Goal: Task Accomplishment & Management: Manage account settings

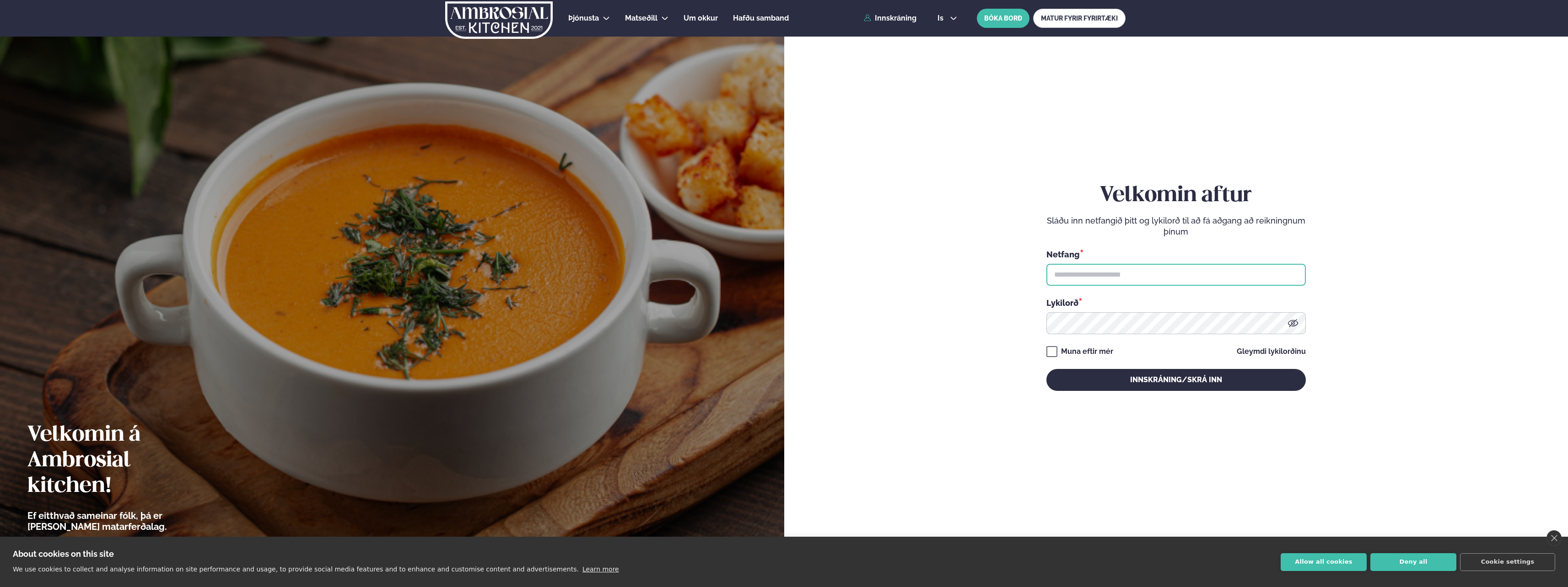
type input "**********"
click at [1172, 381] on button "Innskráning/Skrá inn" at bounding box center [1176, 380] width 259 height 22
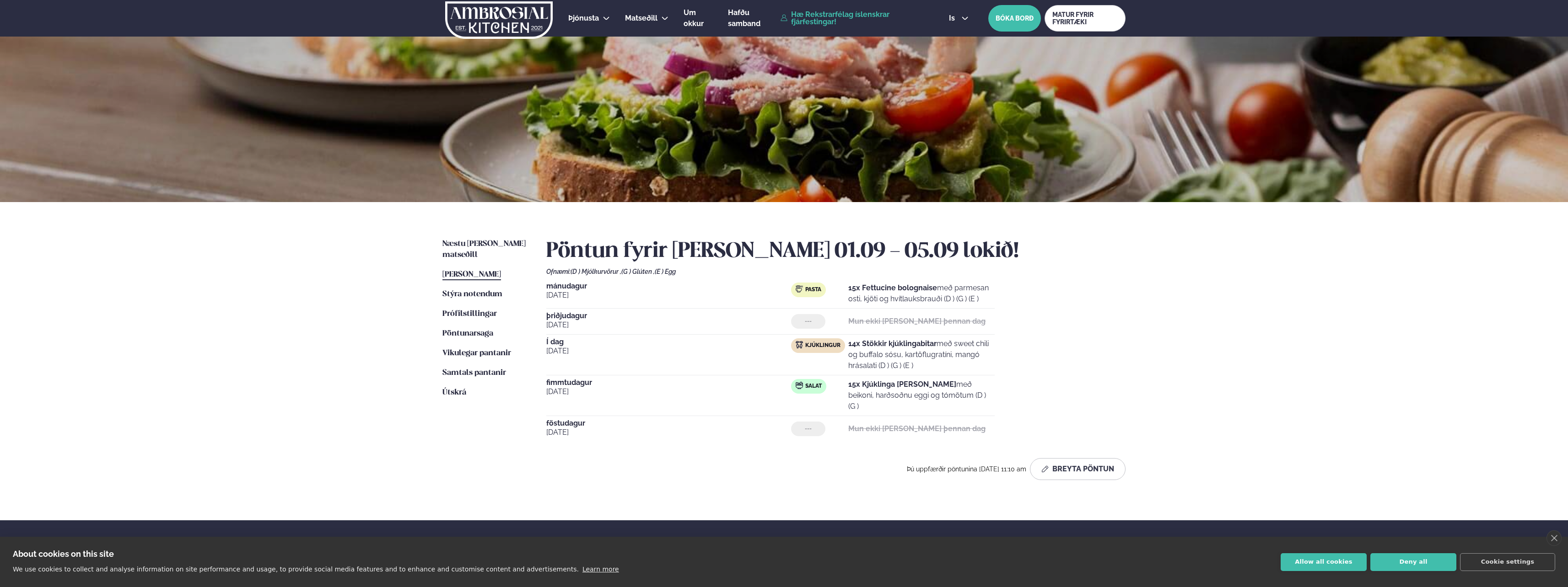
click at [371, 229] on div "Þjónusta Hádegismatur fyrir fyrirtæki Fyrirtækja veitingar Einkapartý Matseðill…" at bounding box center [784, 364] width 1568 height 728
click at [480, 244] on span "Næstu [PERSON_NAME] matseðill" at bounding box center [484, 249] width 83 height 19
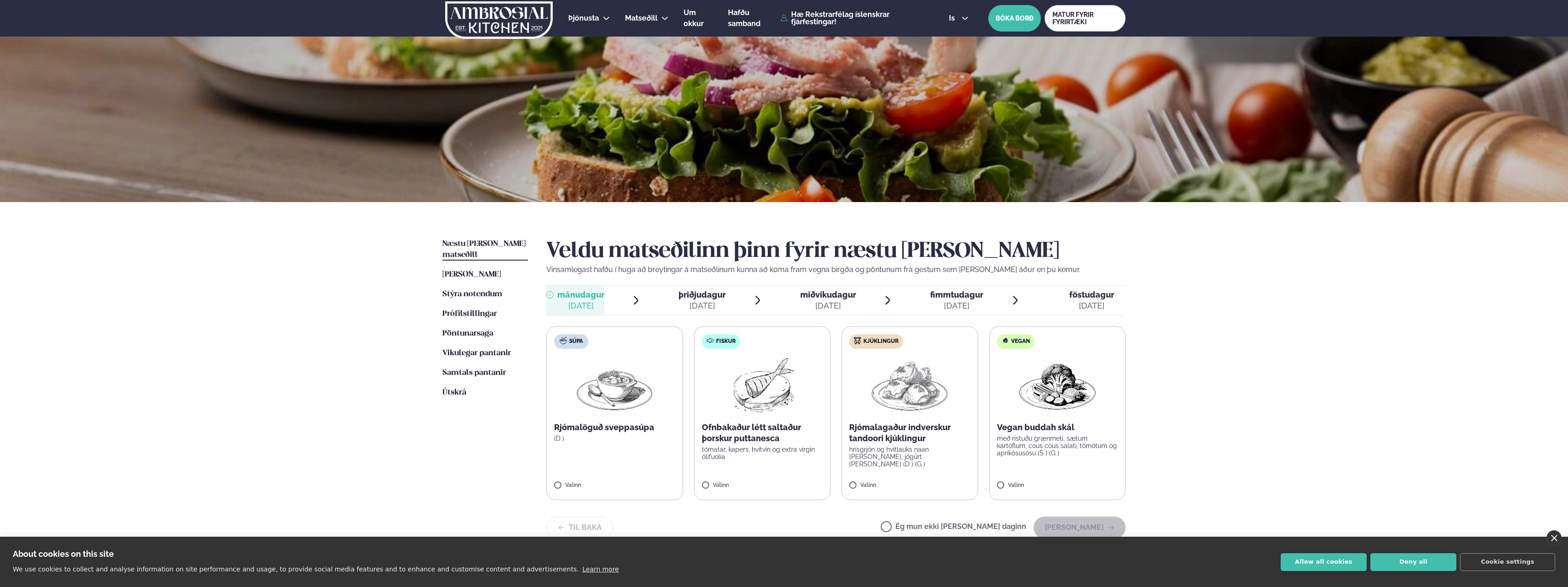
click at [1549, 537] on link "close" at bounding box center [1554, 538] width 15 height 16
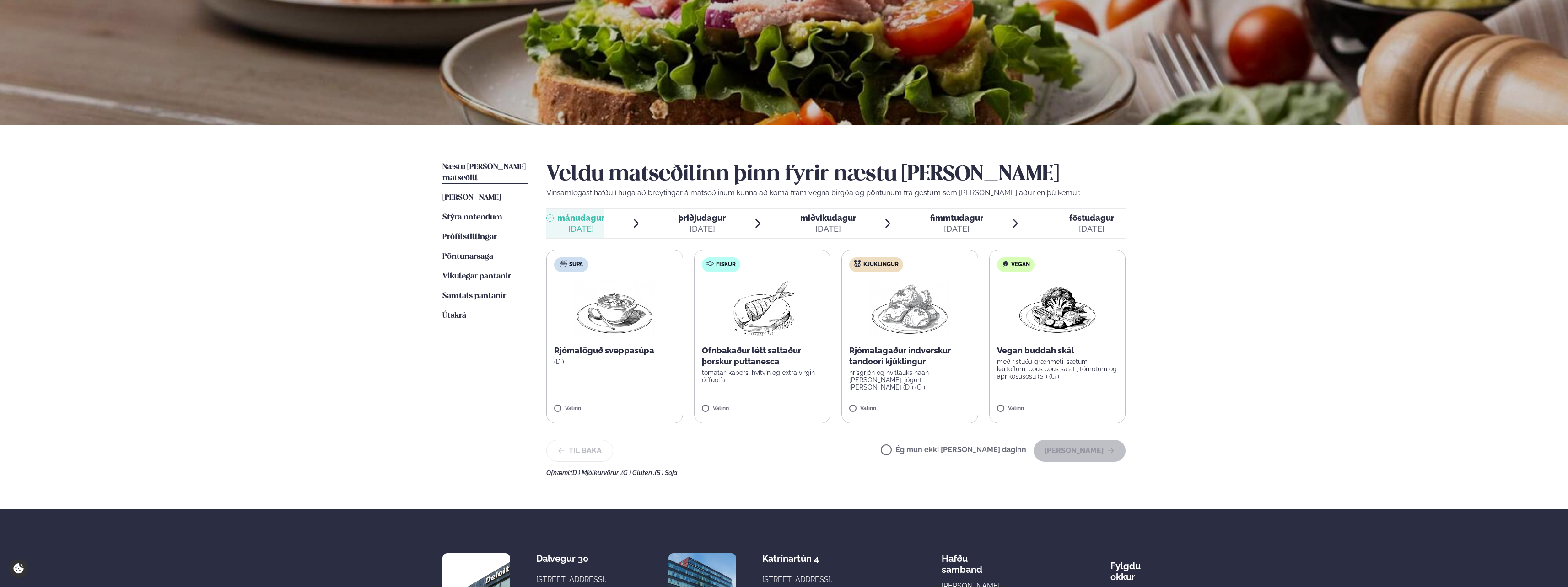
scroll to position [91, 0]
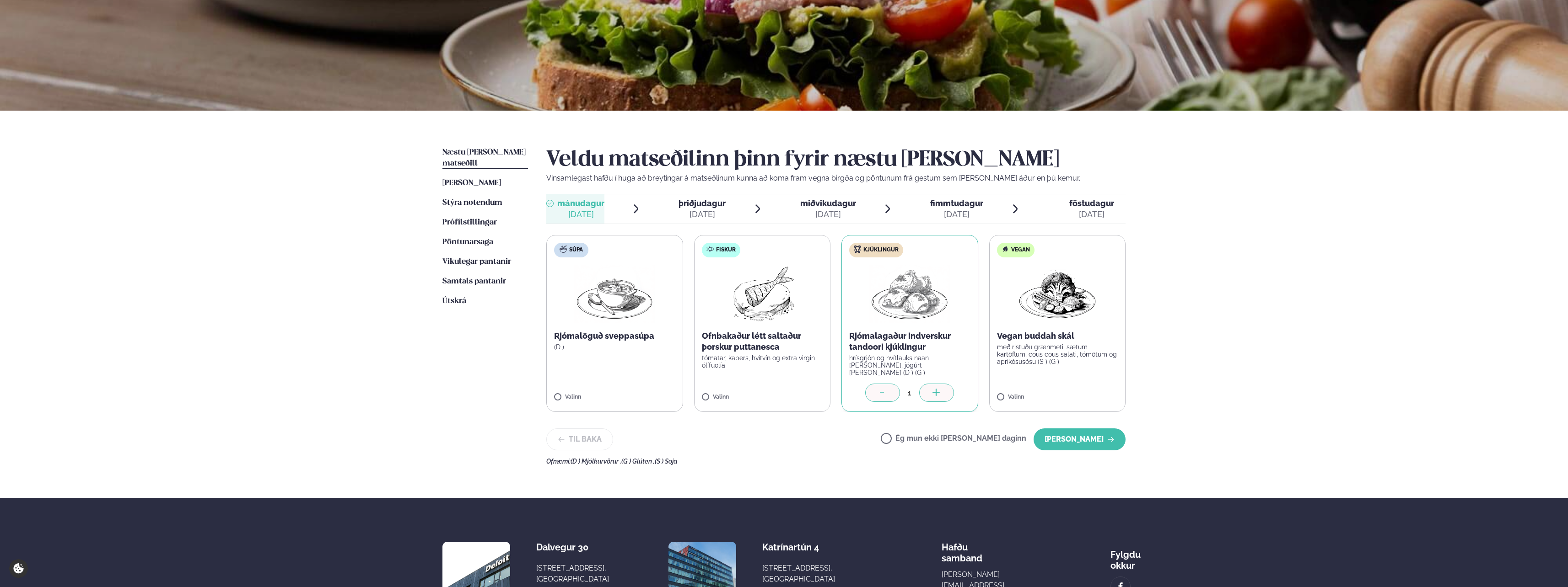
click at [933, 390] on icon at bounding box center [936, 393] width 9 height 9
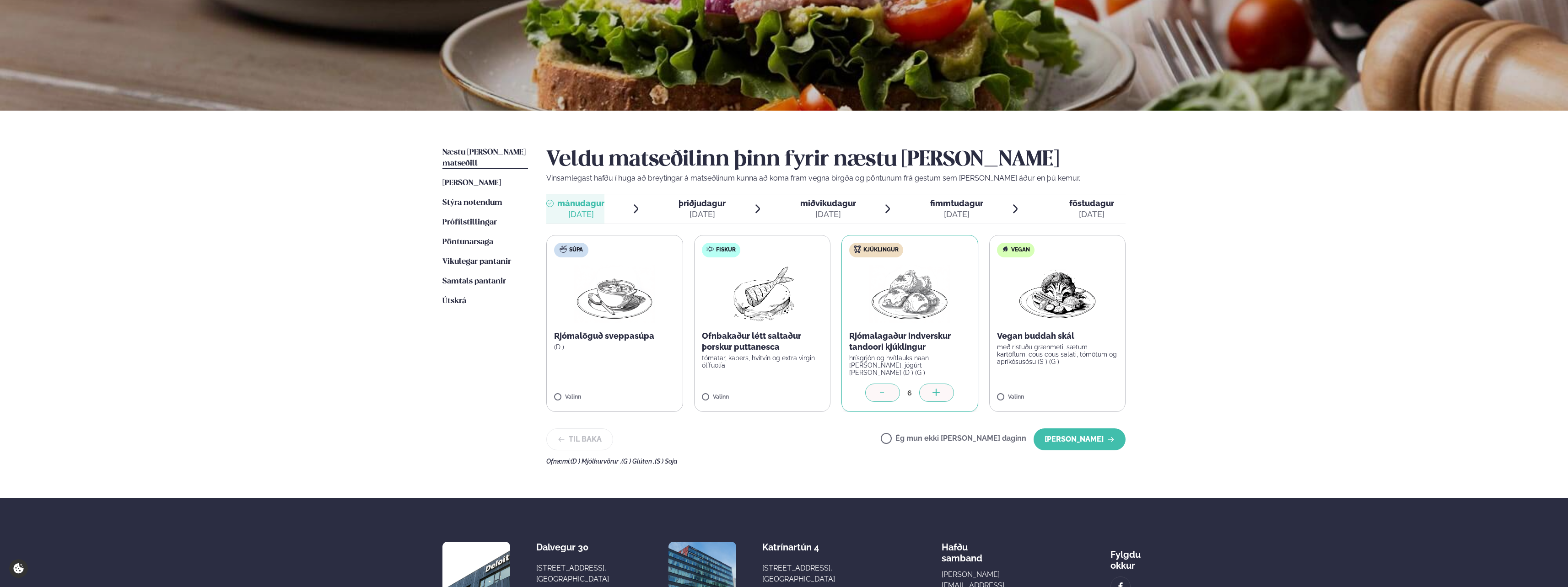
click at [933, 390] on icon at bounding box center [936, 393] width 9 height 9
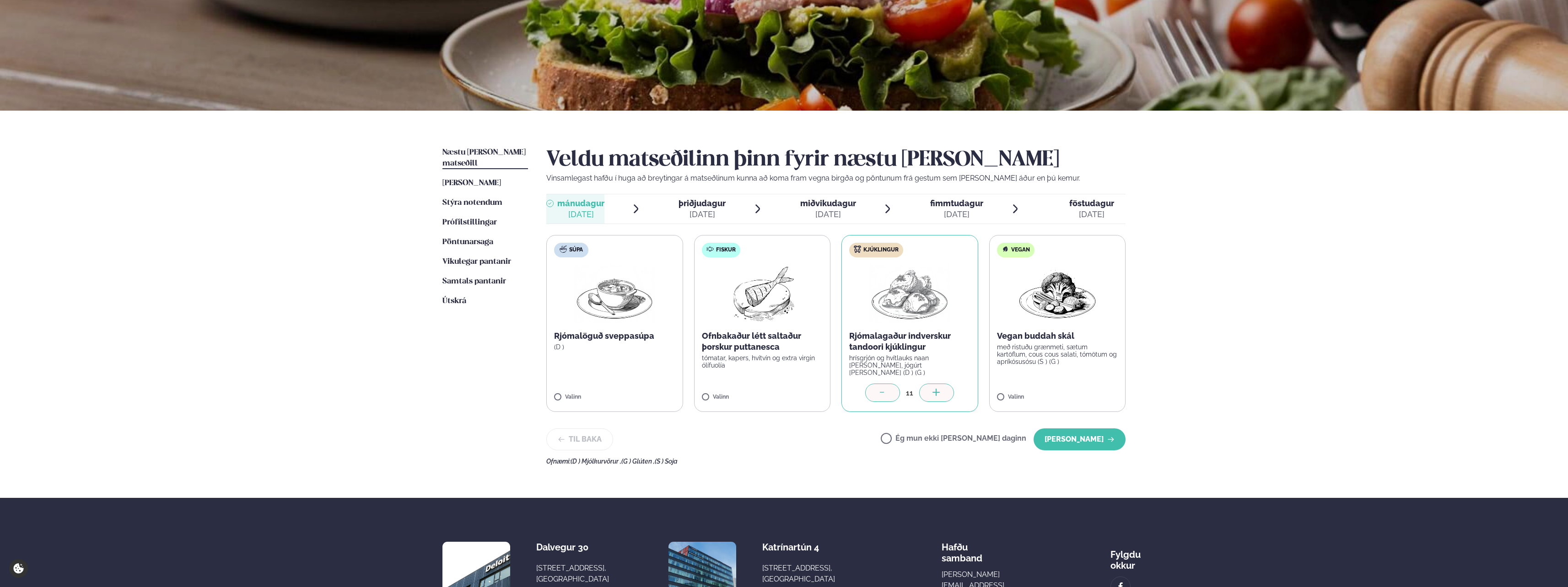
click at [933, 390] on icon at bounding box center [936, 393] width 9 height 9
click at [1083, 438] on button "[PERSON_NAME]" at bounding box center [1079, 439] width 92 height 22
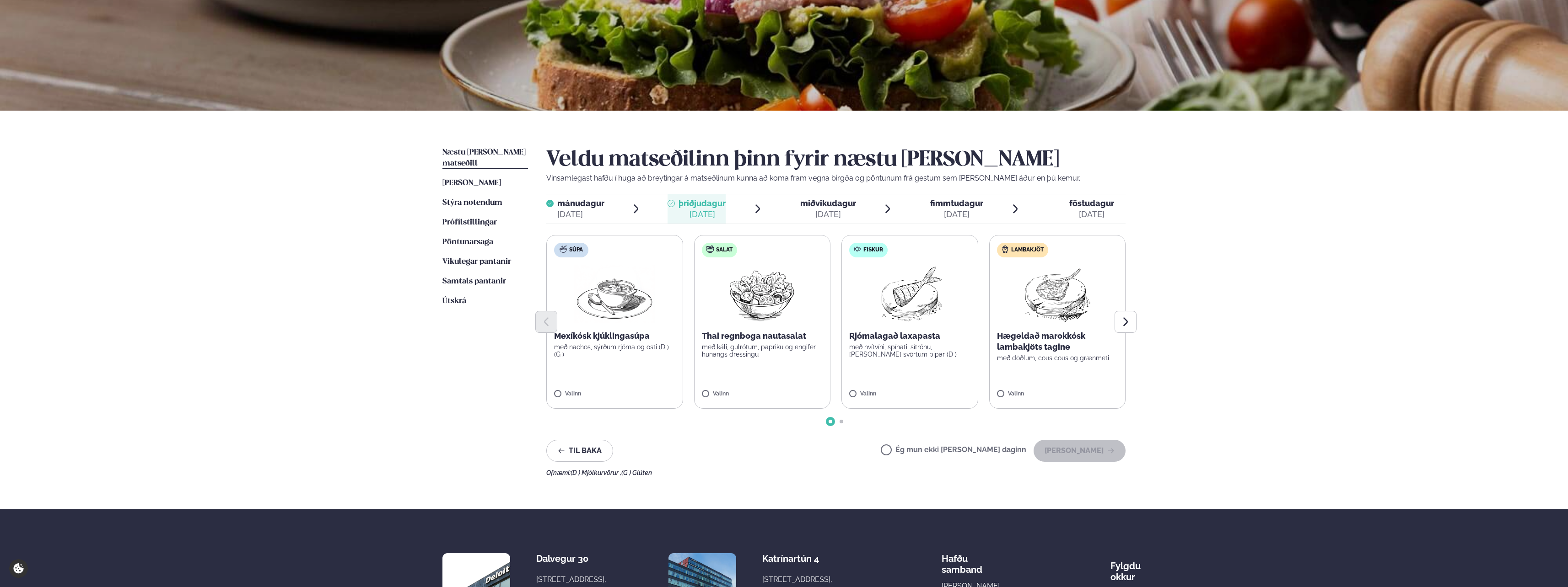
click at [979, 450] on label "Ég mun ekki [PERSON_NAME] daginn" at bounding box center [953, 451] width 145 height 10
click at [1087, 446] on button "[PERSON_NAME]" at bounding box center [1079, 451] width 92 height 22
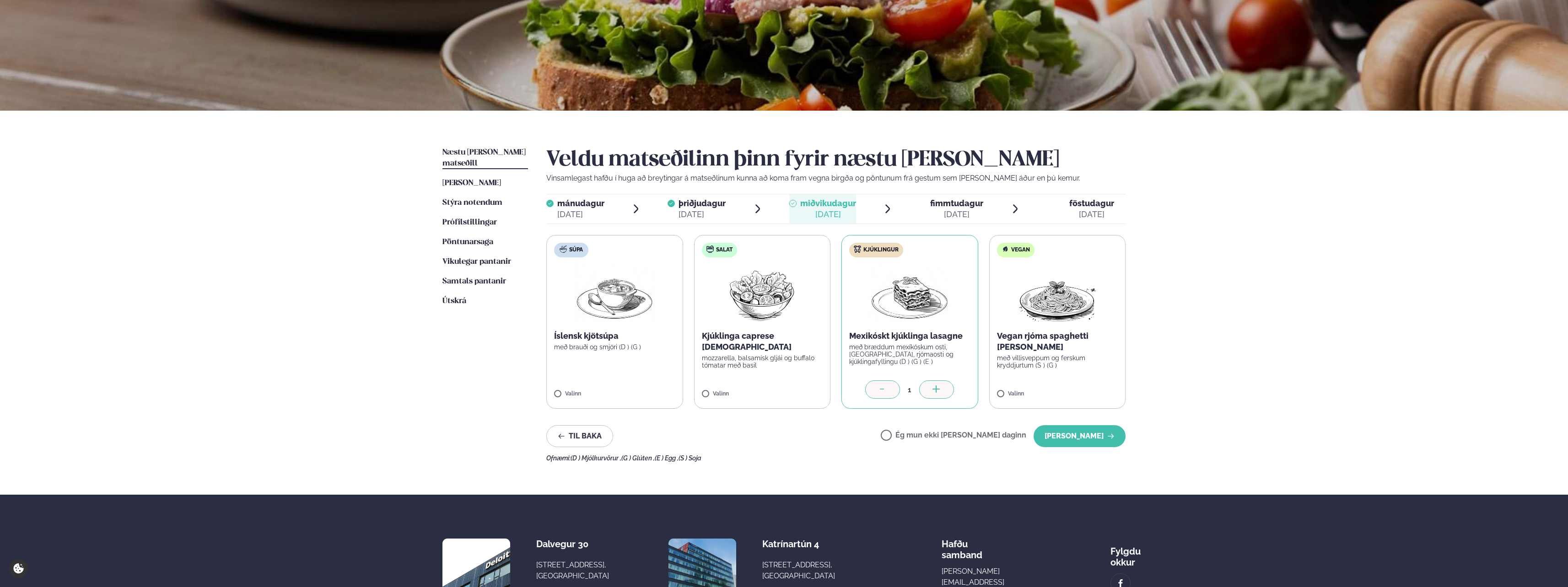
click at [940, 392] on icon at bounding box center [936, 390] width 9 height 9
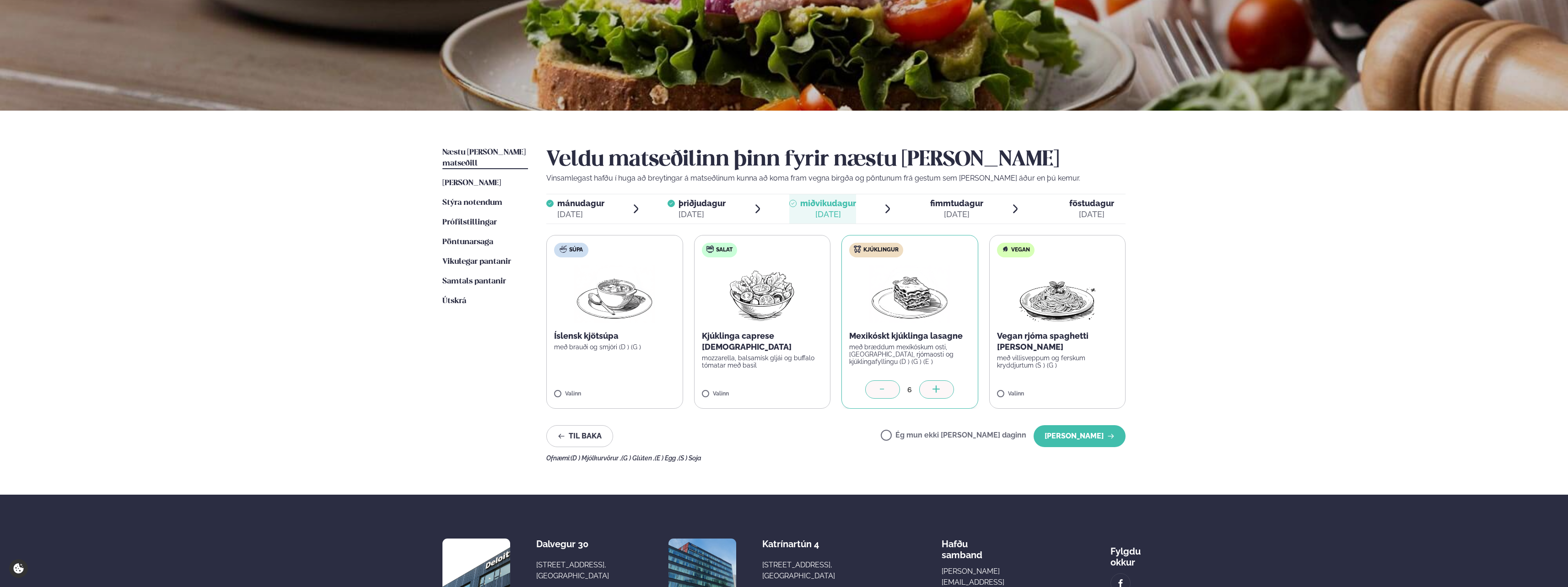
click at [940, 392] on icon at bounding box center [936, 390] width 9 height 9
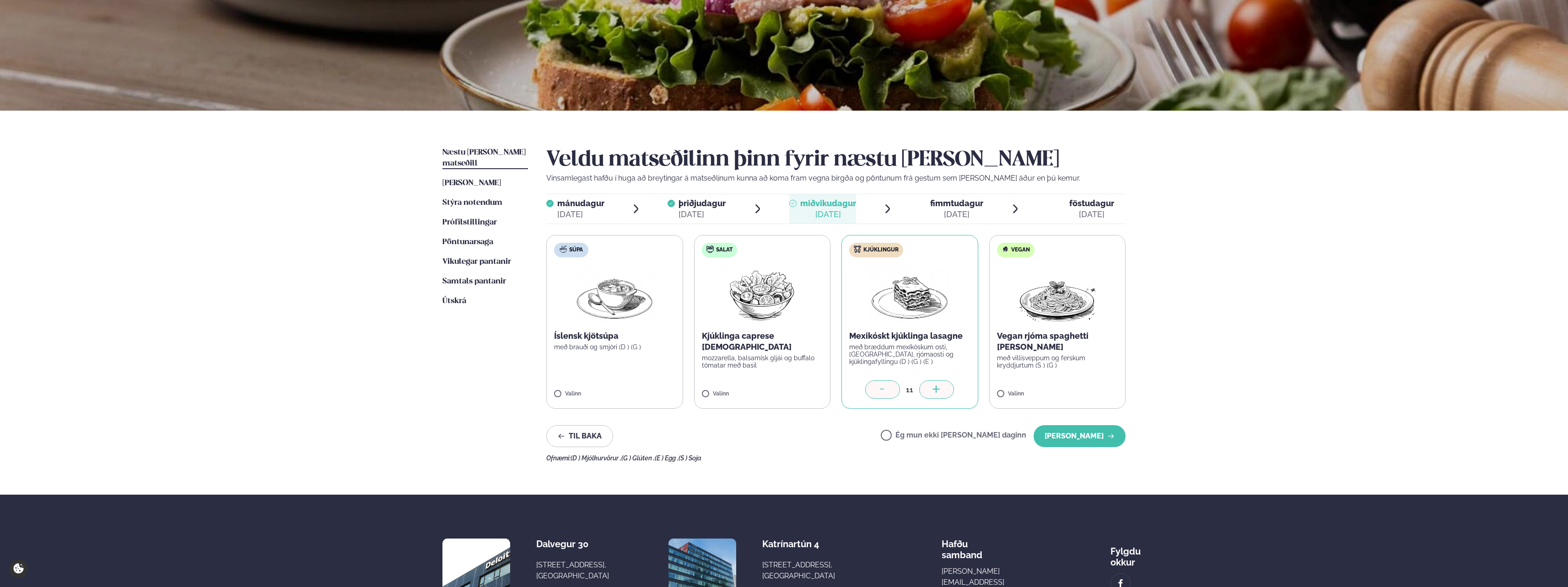
click at [940, 392] on icon at bounding box center [936, 390] width 9 height 9
click at [1103, 437] on button "[PERSON_NAME]" at bounding box center [1079, 436] width 92 height 22
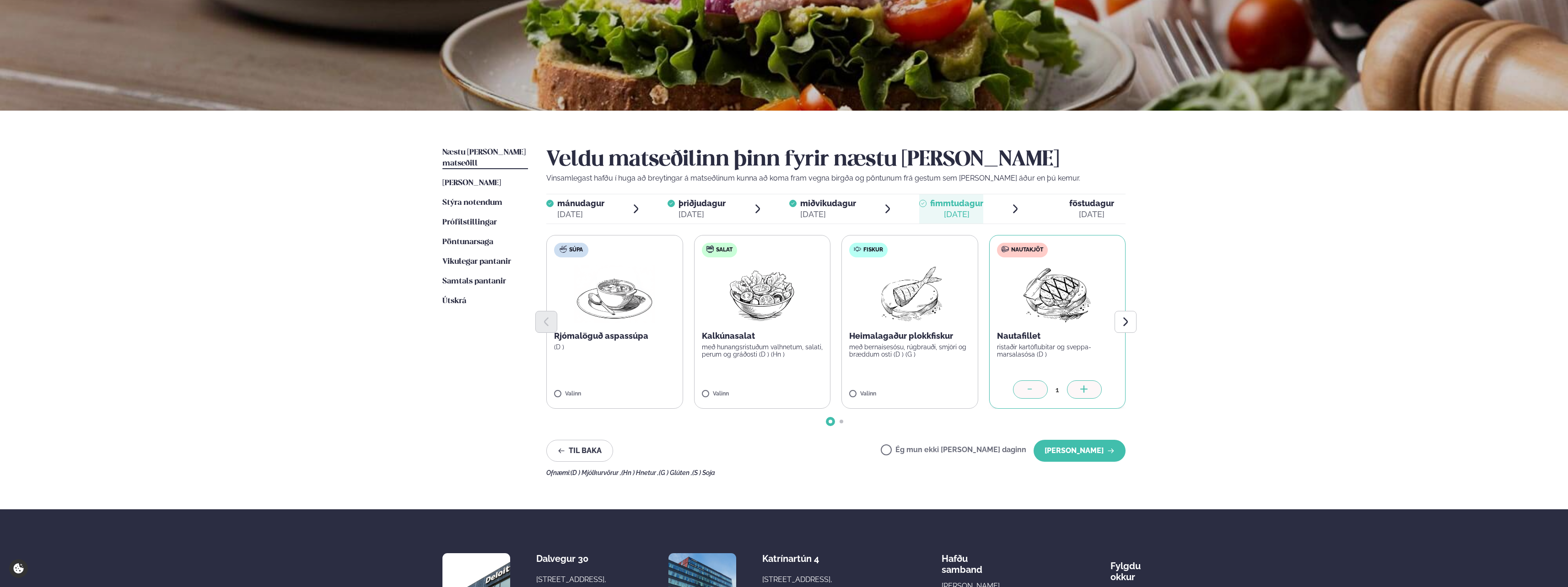
click at [1085, 383] on div at bounding box center [1084, 389] width 35 height 18
click at [1082, 389] on icon at bounding box center [1084, 390] width 9 height 9
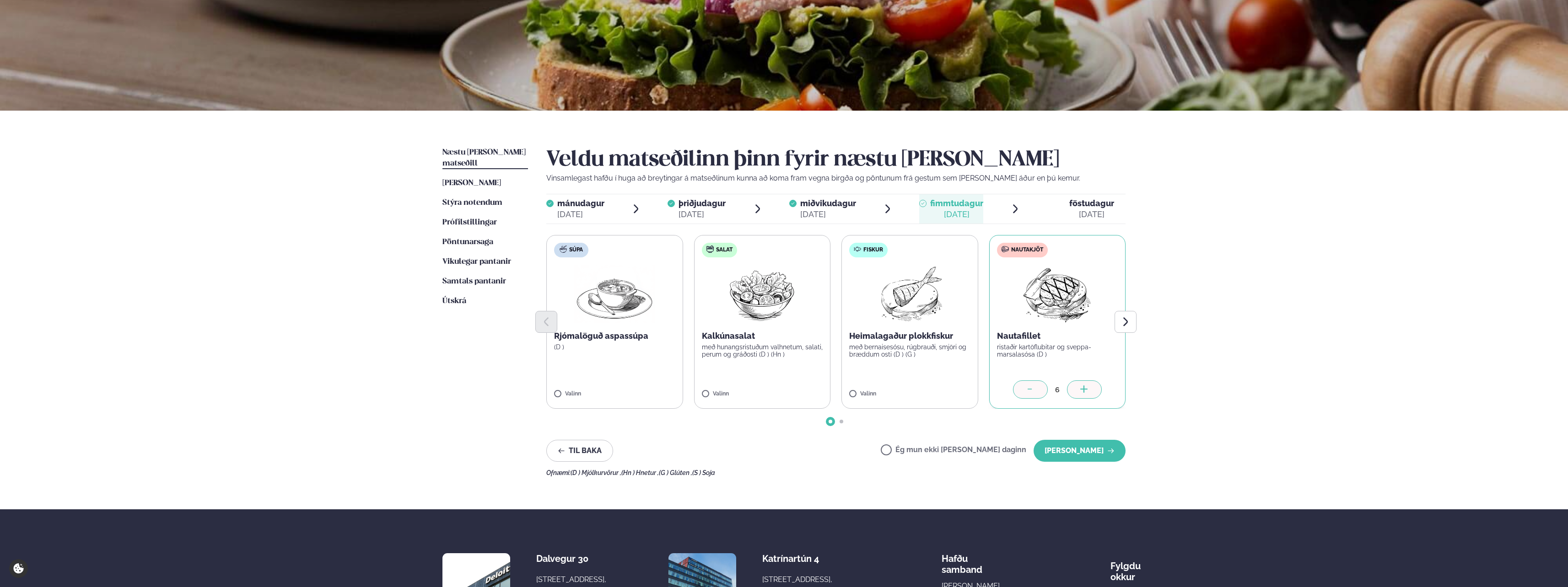
click at [1082, 389] on icon at bounding box center [1084, 390] width 9 height 9
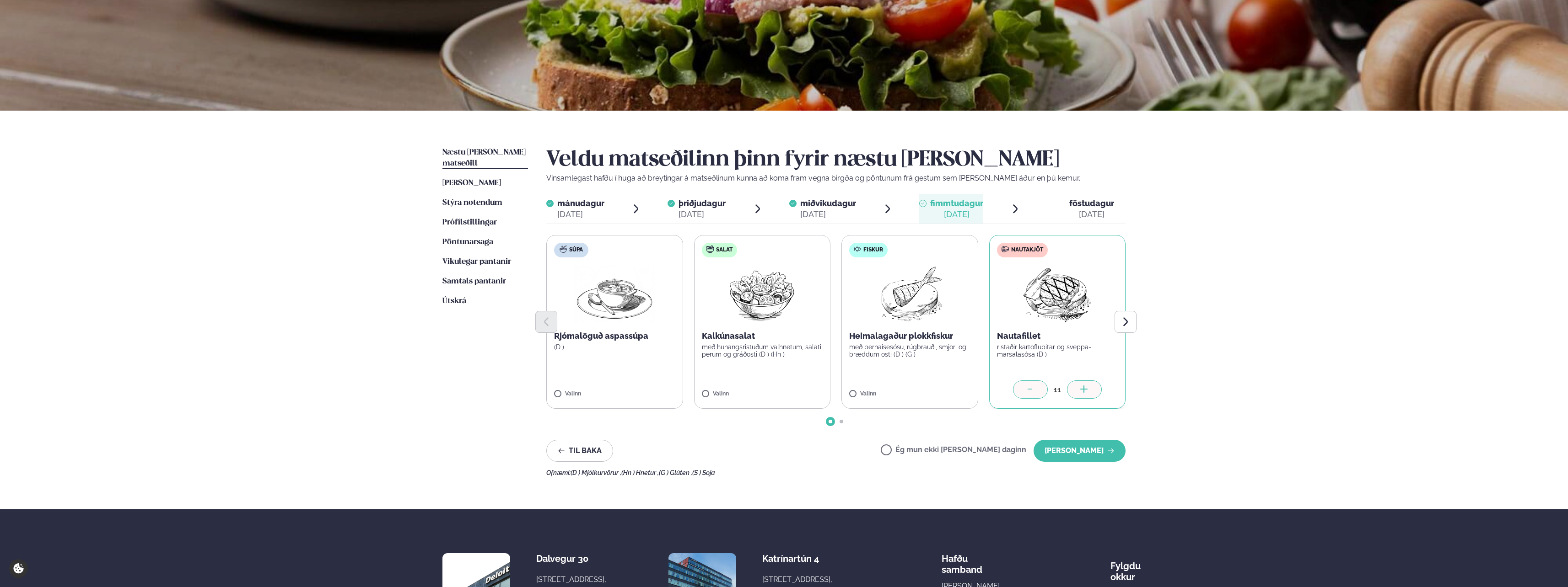
click at [1082, 389] on icon at bounding box center [1084, 390] width 9 height 9
click at [1080, 453] on button "[PERSON_NAME]" at bounding box center [1079, 451] width 92 height 22
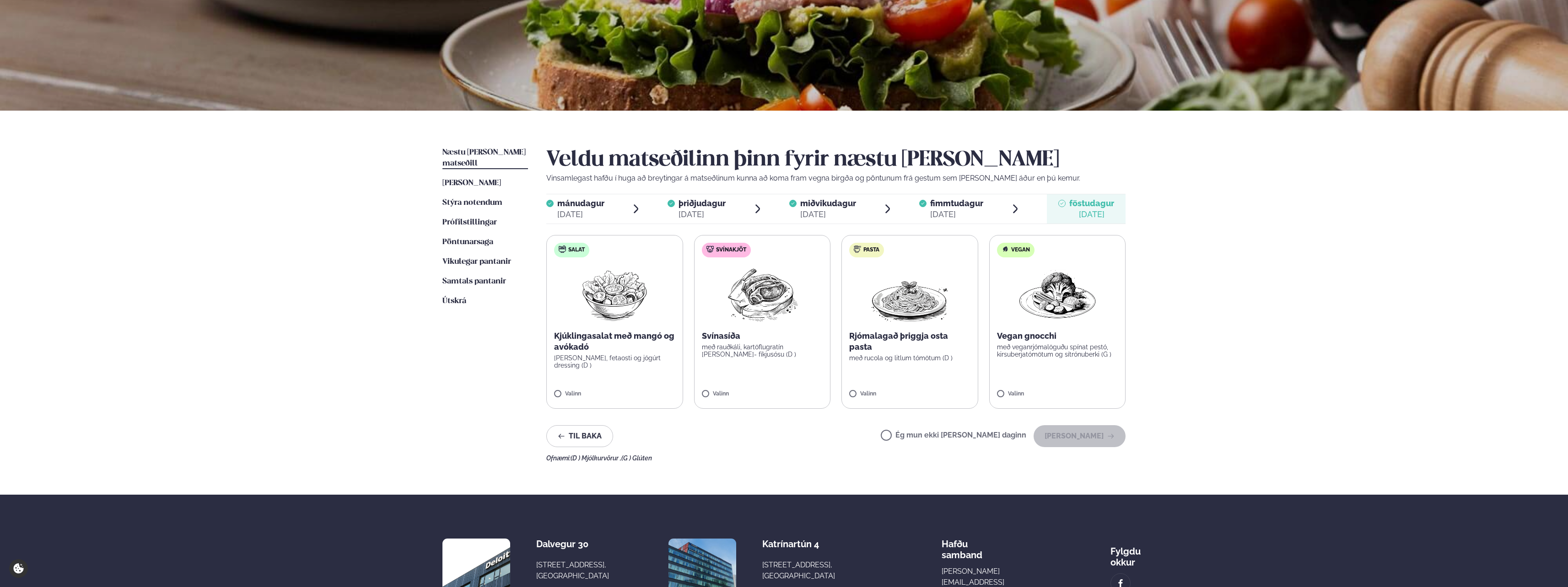
click at [931, 439] on label "Ég mun ekki [PERSON_NAME] daginn" at bounding box center [953, 437] width 145 height 10
click at [1090, 439] on button "[PERSON_NAME]" at bounding box center [1079, 436] width 92 height 22
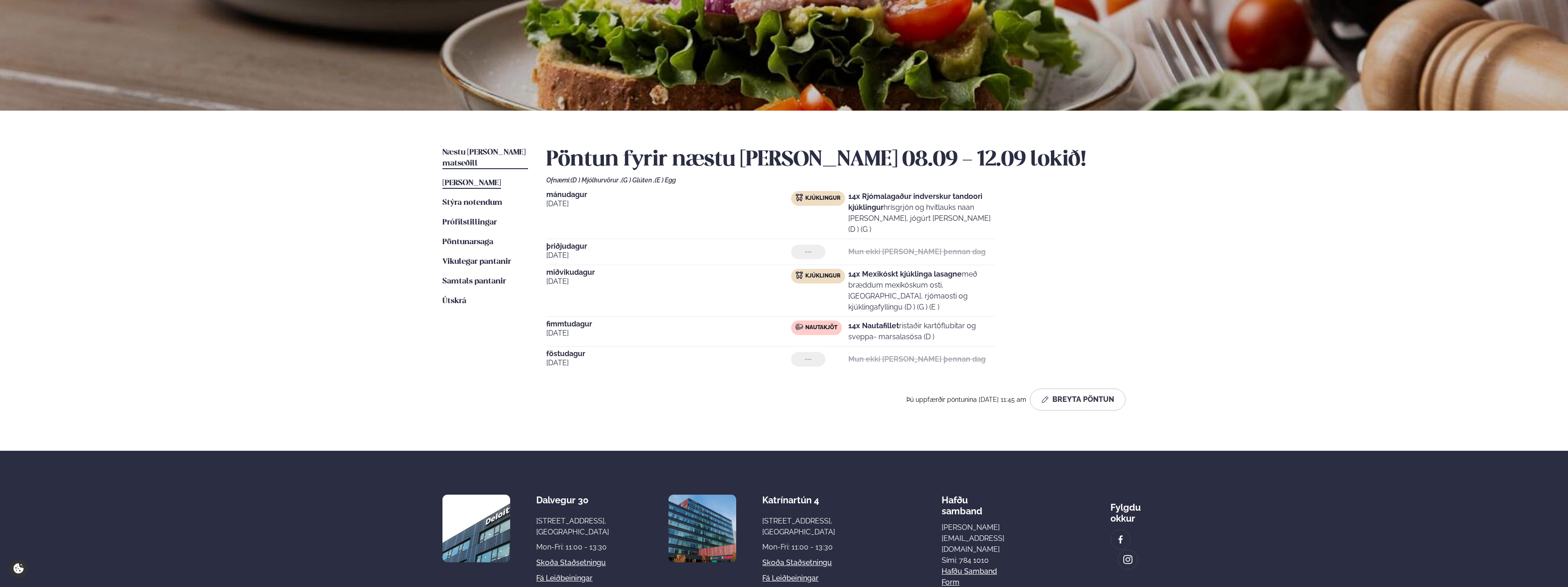
click at [483, 179] on span "[PERSON_NAME]" at bounding box center [472, 183] width 58 height 8
